Goal: Transaction & Acquisition: Purchase product/service

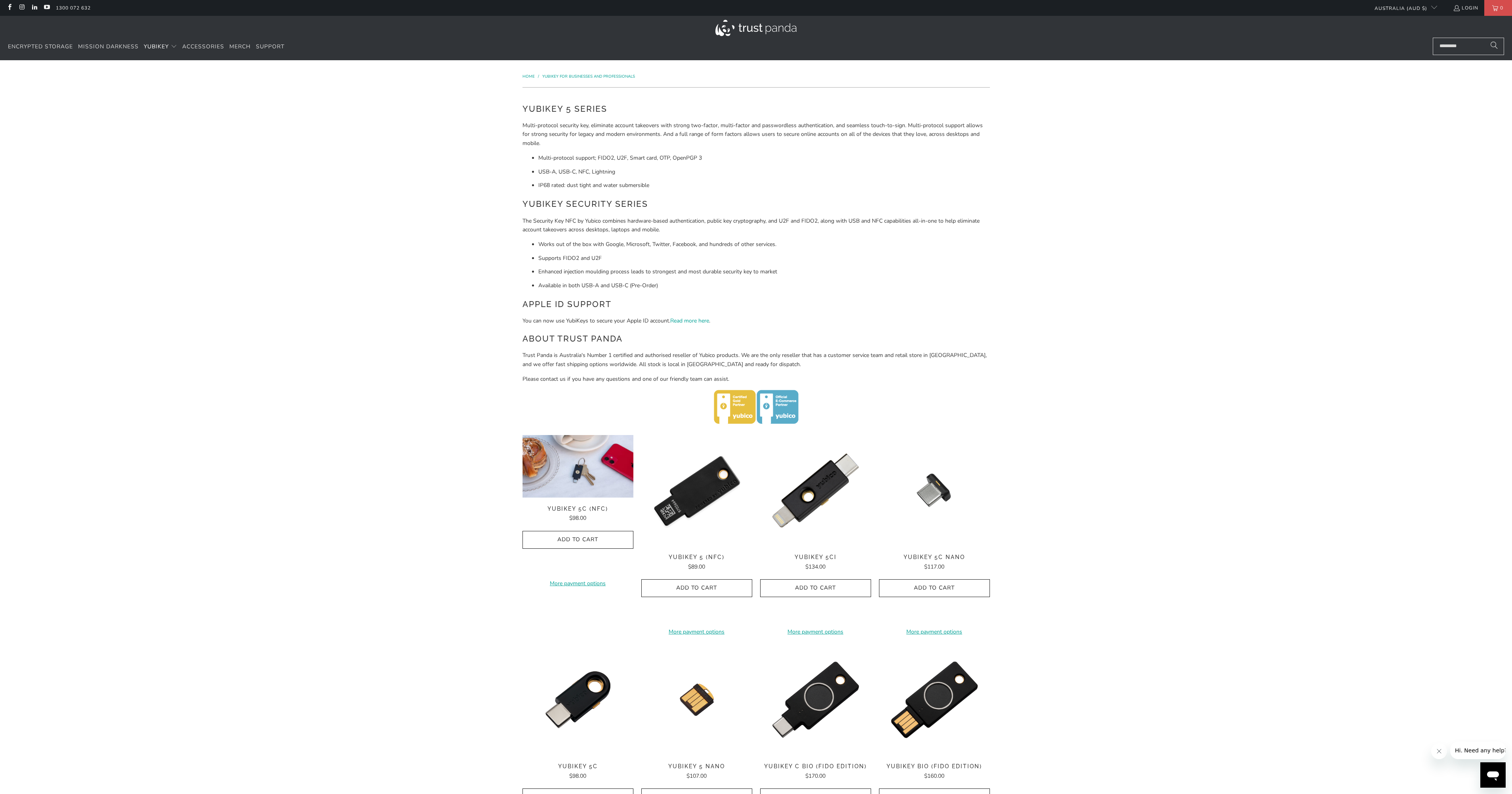
click at [576, 491] on img at bounding box center [578, 466] width 111 height 62
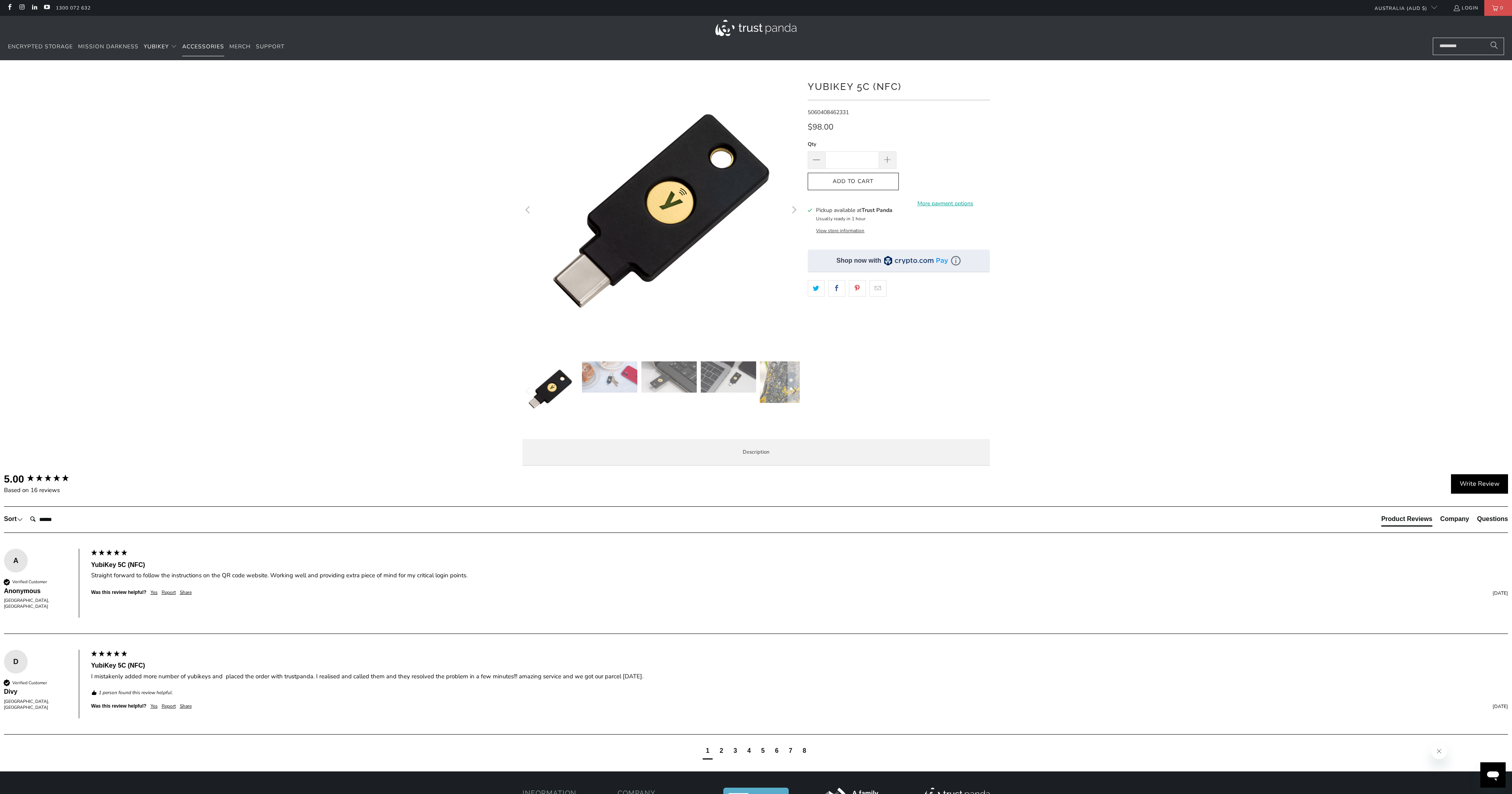
click at [204, 45] on span "Accessories" at bounding box center [203, 47] width 42 height 8
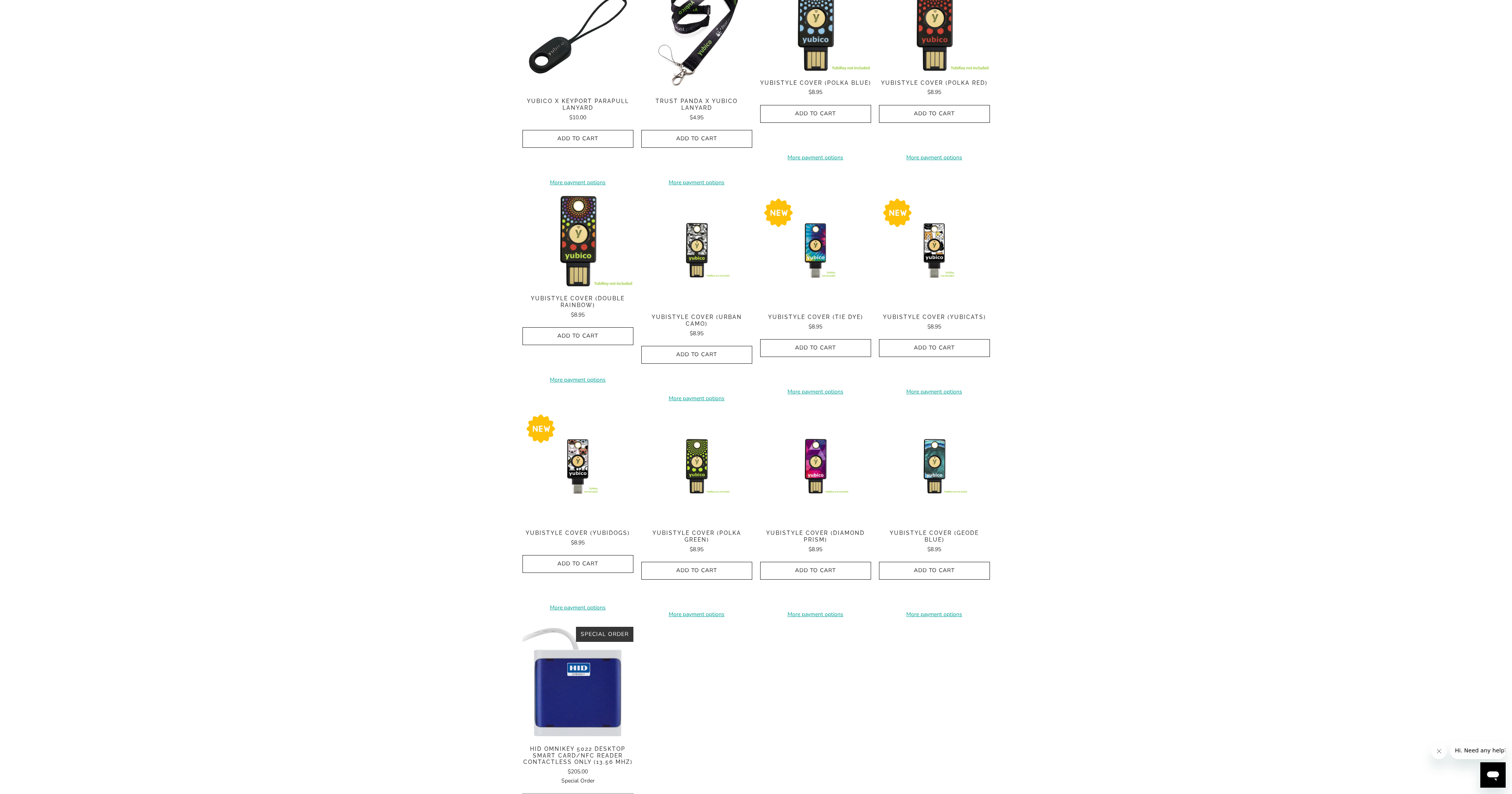
scroll to position [119, 0]
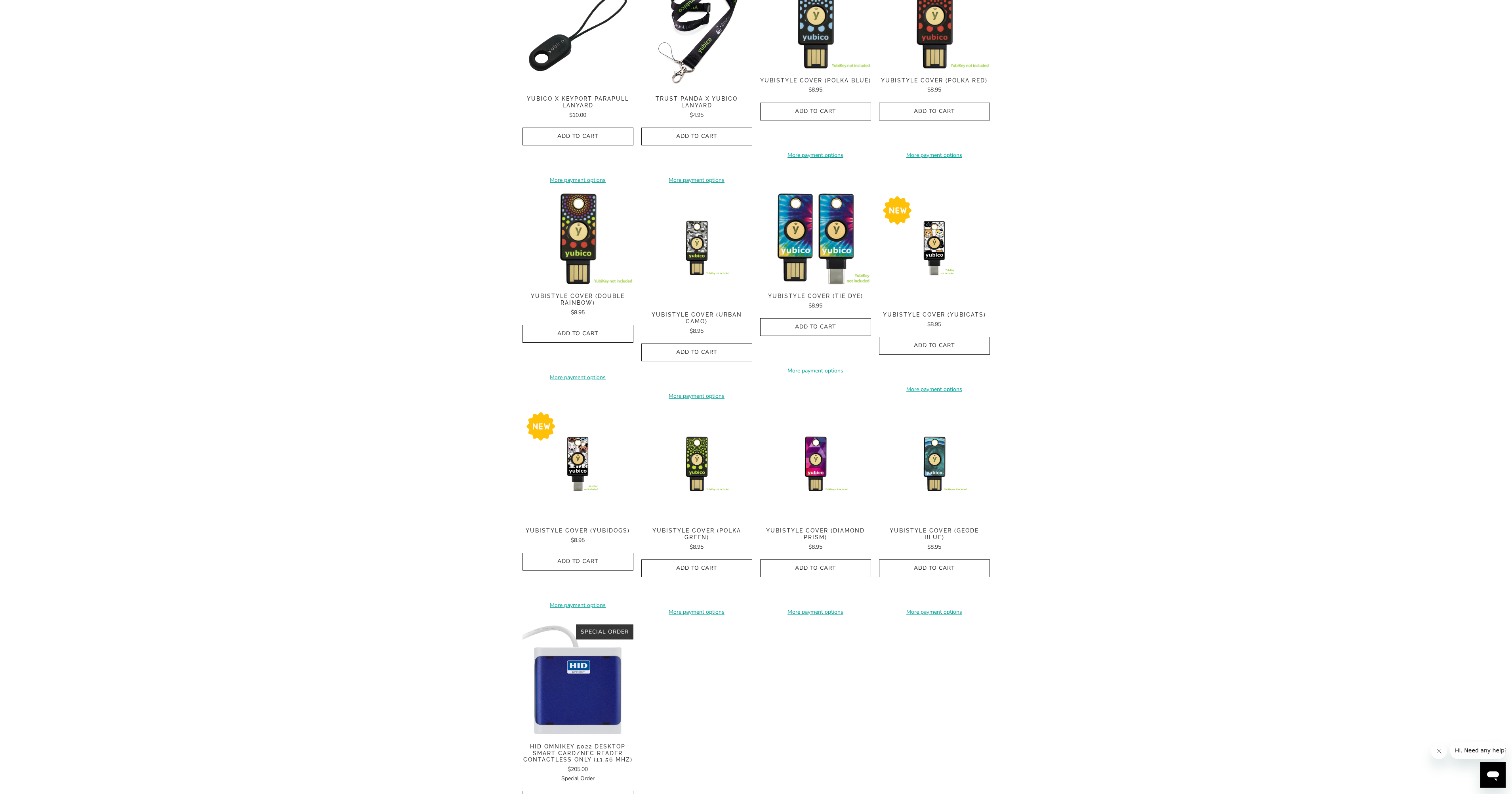
click at [786, 211] on img at bounding box center [815, 238] width 111 height 92
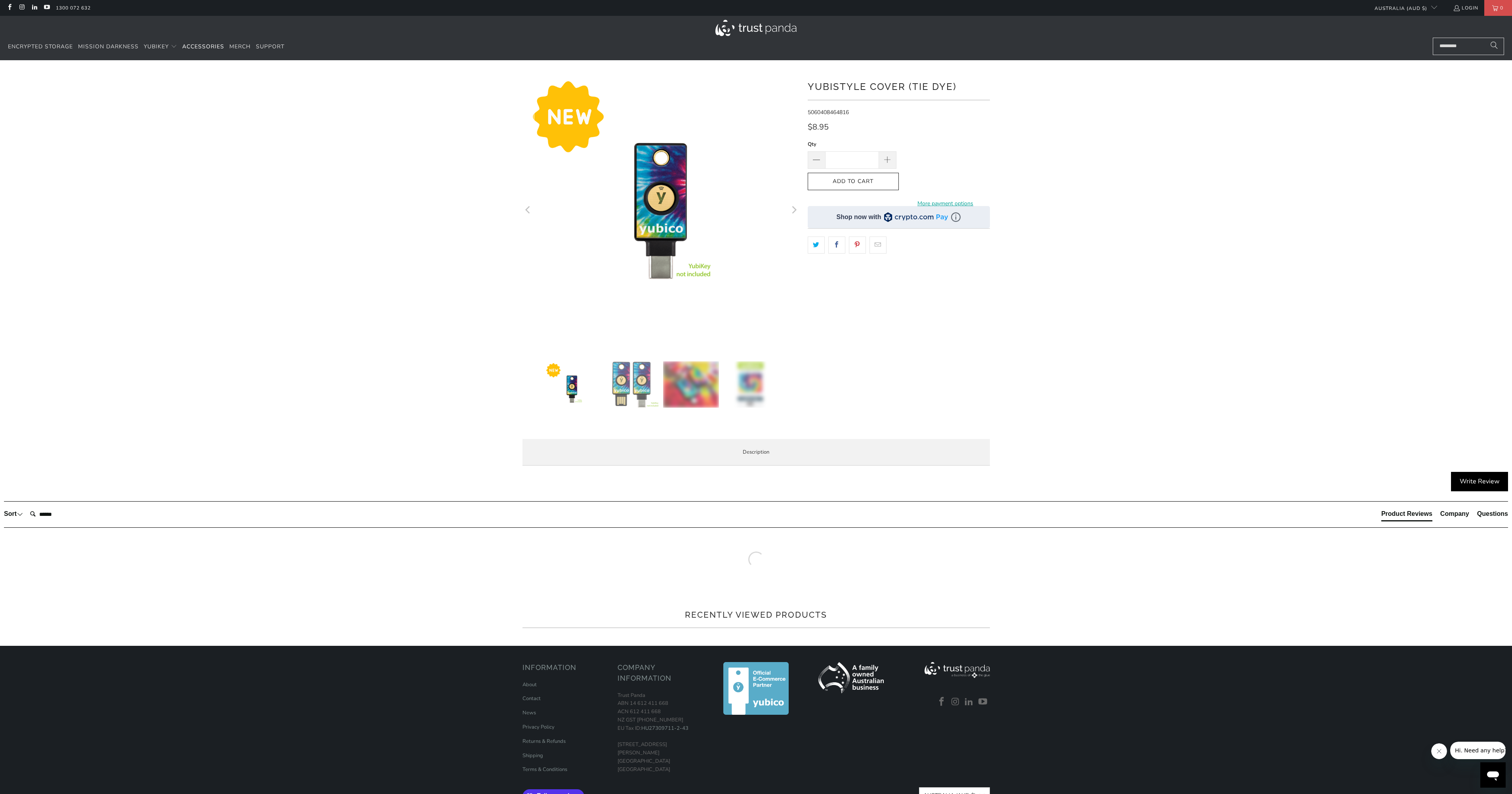
click at [624, 372] on img at bounding box center [631, 384] width 55 height 47
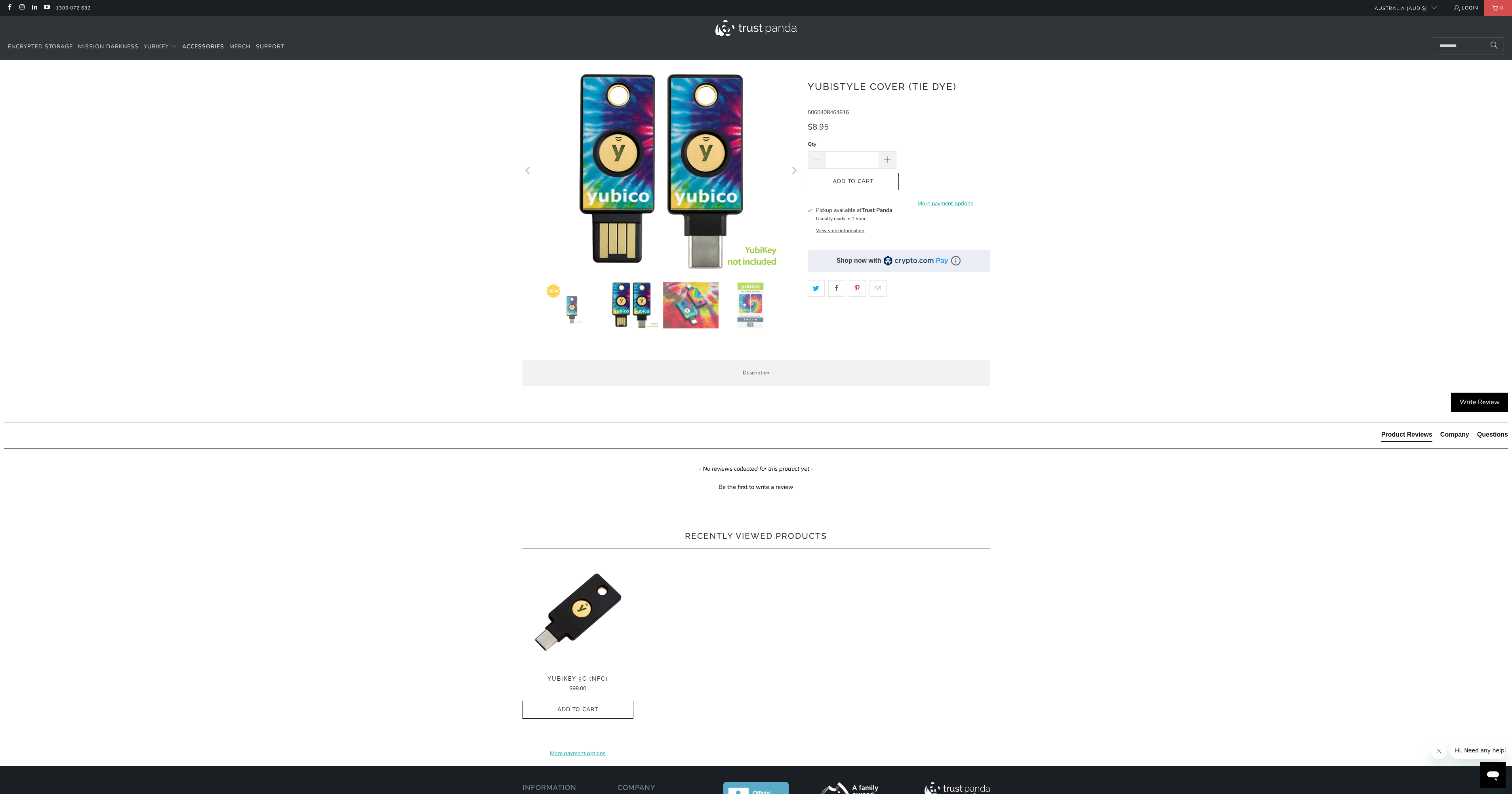
click at [752, 299] on img at bounding box center [750, 305] width 55 height 47
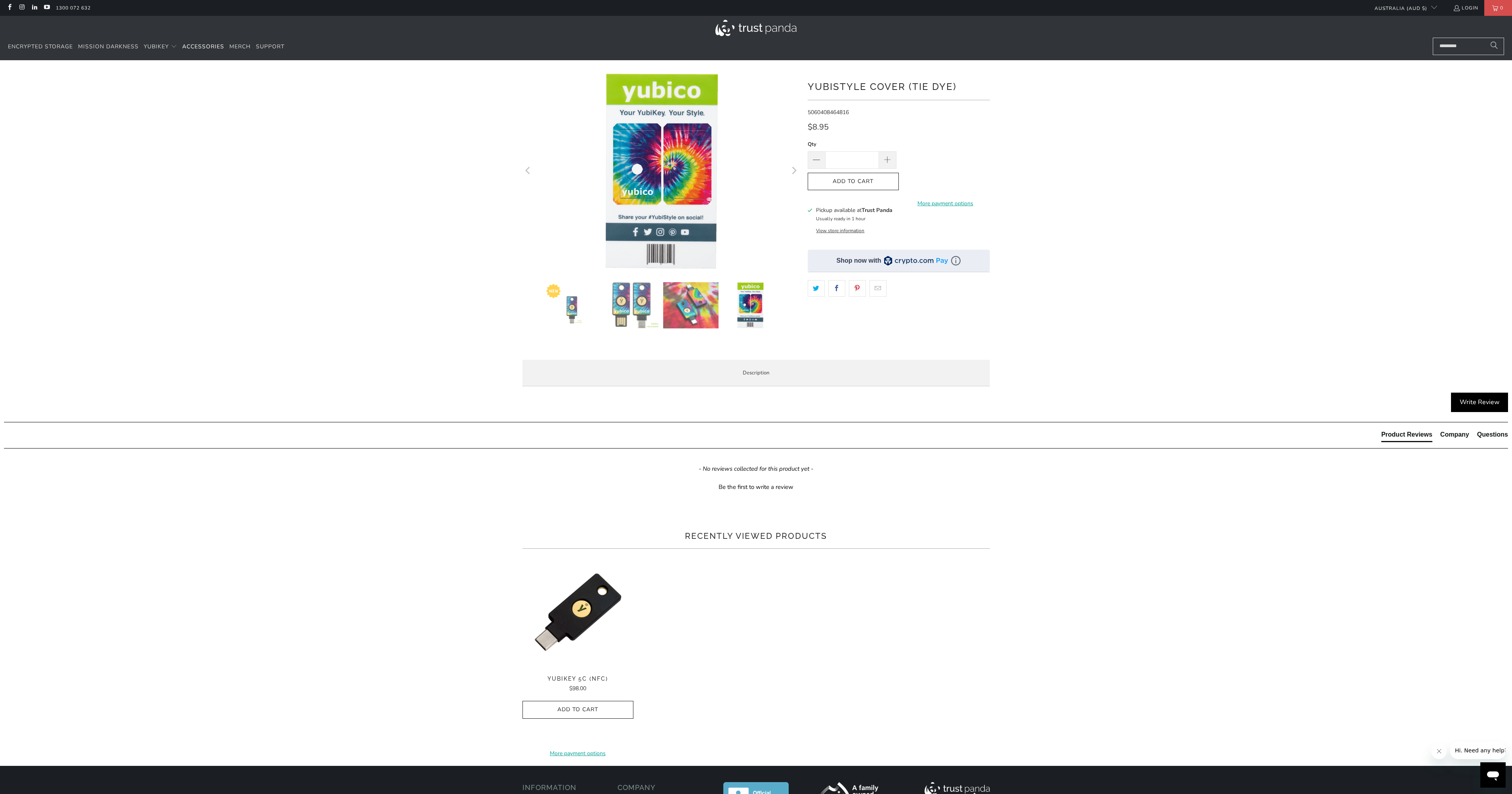
click at [660, 170] on img at bounding box center [660, 171] width 238 height 198
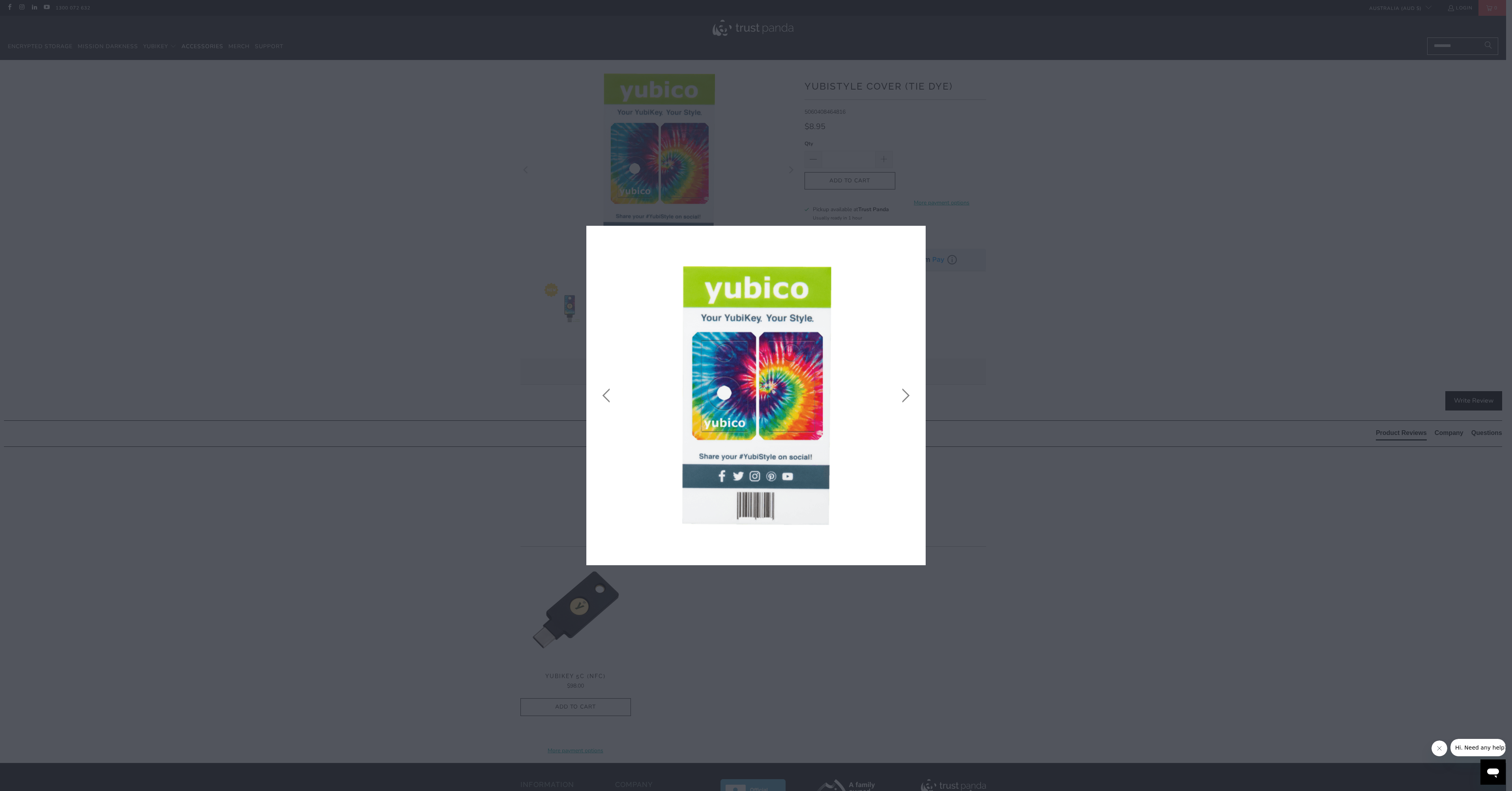
click at [920, 234] on icon "close" at bounding box center [917, 234] width 11 height 11
